Goal: Transaction & Acquisition: Obtain resource

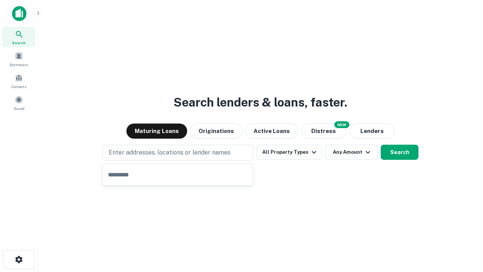
type input "**********"
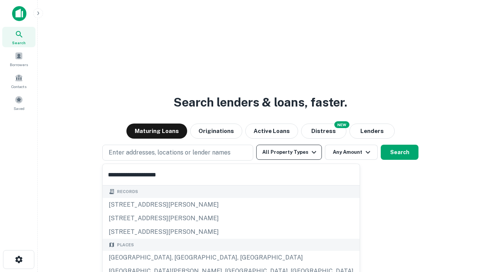
click at [180, 257] on div "Santa Monica, CA, USA" at bounding box center [231, 258] width 257 height 14
click at [289, 152] on button "All Property Types" at bounding box center [289, 152] width 66 height 15
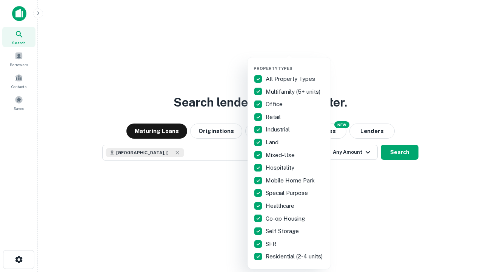
click at [295, 63] on button "button" at bounding box center [295, 63] width 83 height 0
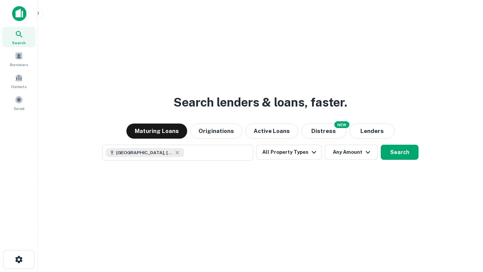
scroll to position [12, 0]
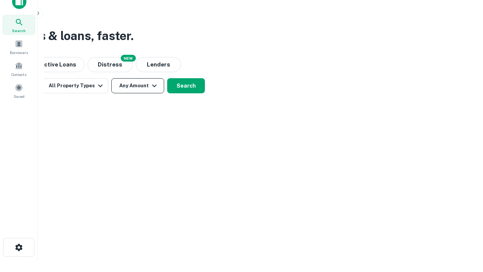
click at [138, 86] on button "Any Amount" at bounding box center [137, 85] width 53 height 15
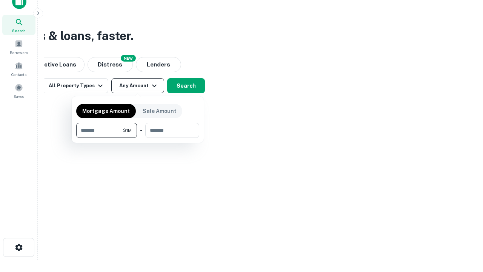
type input "*******"
click at [138, 138] on button "button" at bounding box center [137, 138] width 123 height 0
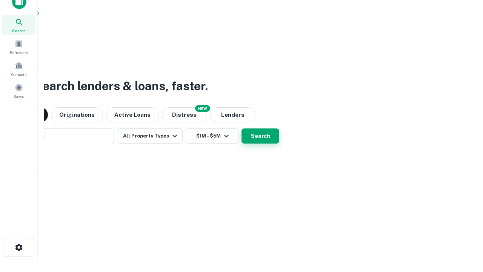
click at [242, 128] on button "Search" at bounding box center [261, 135] width 38 height 15
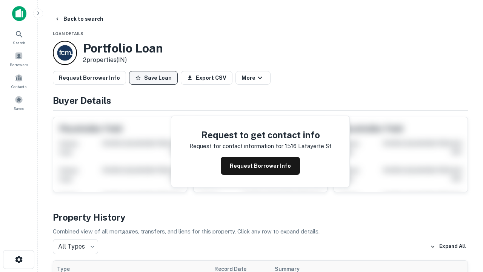
click at [153, 78] on button "Save Loan" at bounding box center [153, 78] width 49 height 14
click at [155, 78] on button "Loan Saved" at bounding box center [155, 78] width 52 height 14
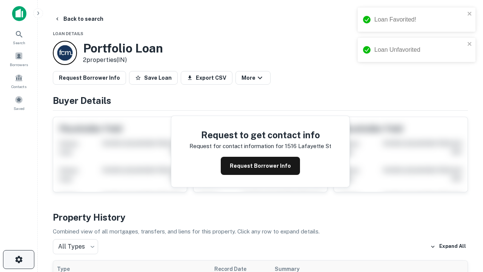
click at [18, 259] on icon "button" at bounding box center [18, 259] width 9 height 9
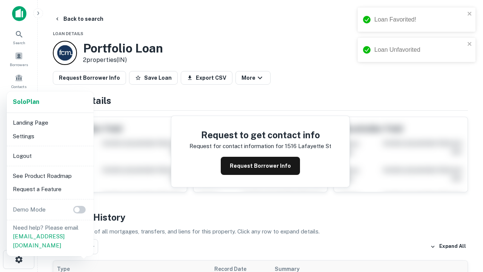
click at [50, 156] on li "Logout" at bounding box center [50, 156] width 81 height 14
